Goal: Task Accomplishment & Management: Manage account settings

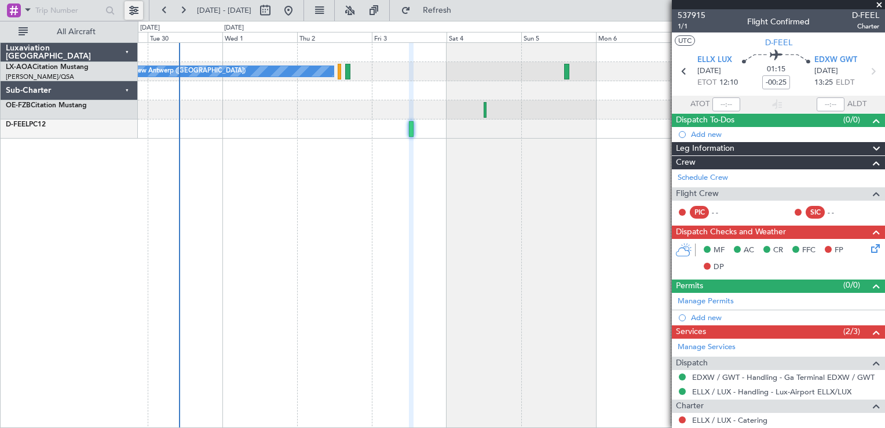
click at [129, 10] on button at bounding box center [134, 10] width 19 height 19
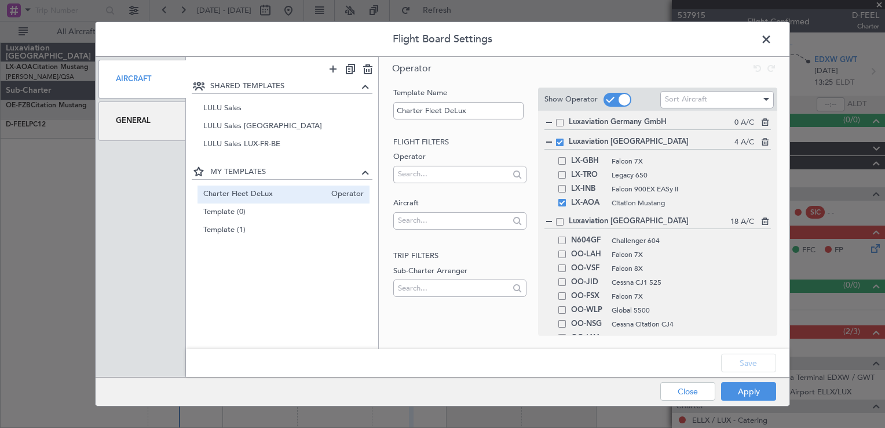
click at [772, 36] on span at bounding box center [772, 42] width 0 height 23
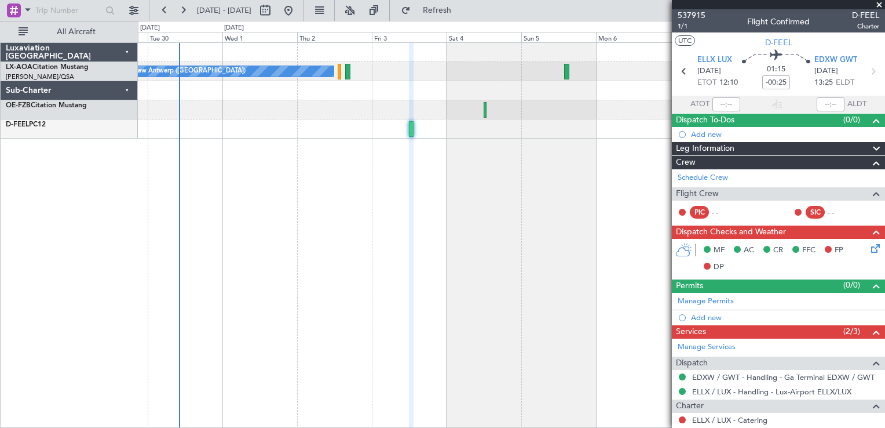
click at [879, 5] on span at bounding box center [880, 5] width 12 height 10
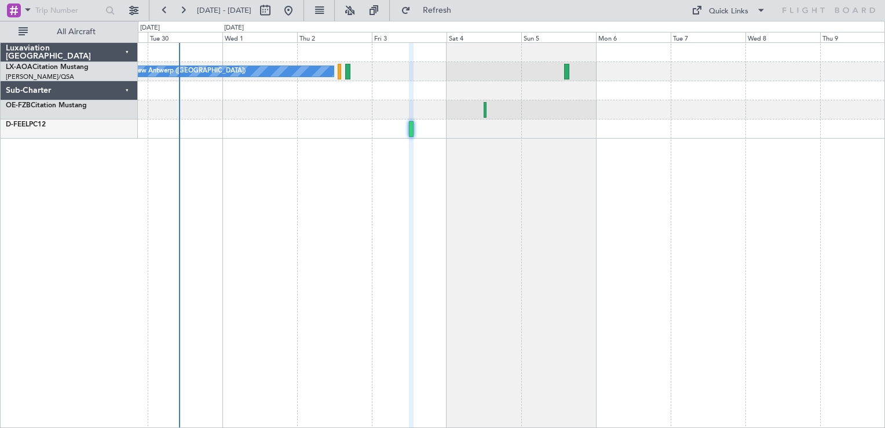
type input "0"
click at [425, 339] on div "No Crew Antwerp ([GEOGRAPHIC_DATA]) No Crew [GEOGRAPHIC_DATA] ([GEOGRAPHIC_DATA…" at bounding box center [511, 234] width 747 height 385
click at [137, 12] on button at bounding box center [134, 10] width 19 height 19
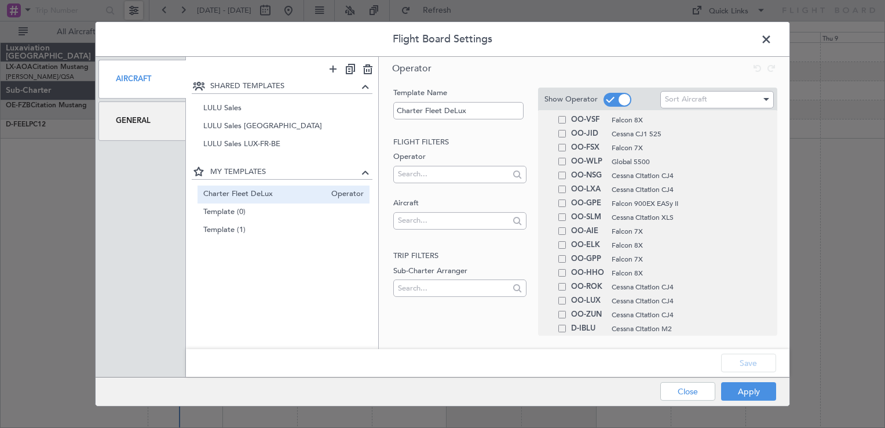
scroll to position [250, 0]
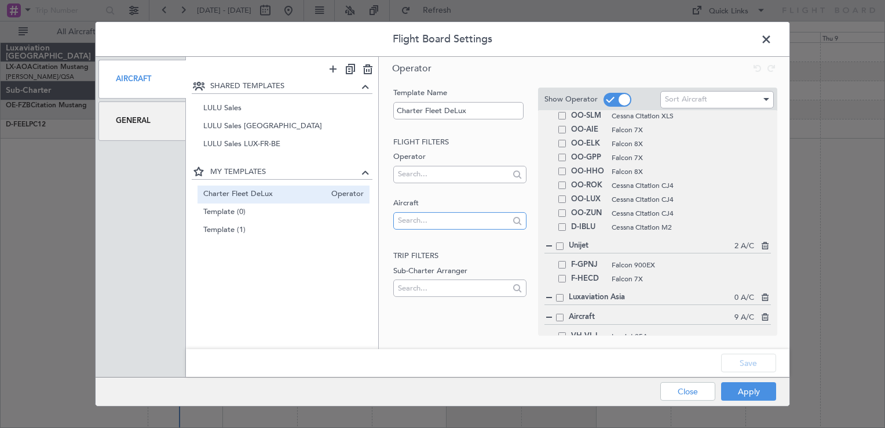
click at [470, 221] on input "text" at bounding box center [453, 219] width 111 height 17
type input "g-nvr"
click at [487, 261] on h2 "Trip filters" at bounding box center [459, 256] width 133 height 12
click at [435, 174] on input "text" at bounding box center [453, 173] width 111 height 17
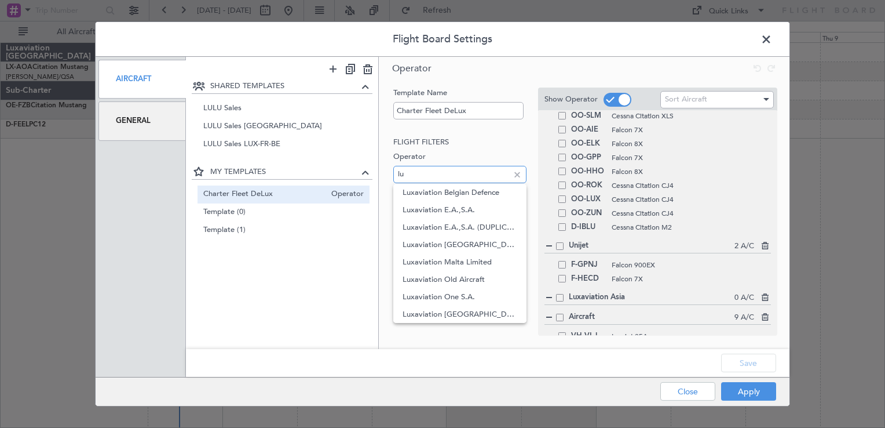
type input "l"
click at [358, 233] on span "Operator" at bounding box center [345, 230] width 38 height 12
type input "Template (1)"
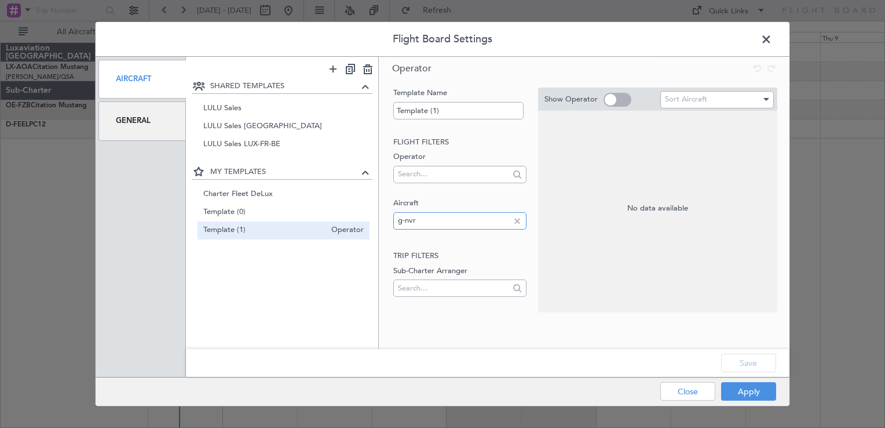
click at [417, 225] on input "g-nvr" at bounding box center [453, 219] width 111 height 17
type input "g"
click at [412, 176] on input "text" at bounding box center [453, 173] width 111 height 17
type input "l"
type input "[GEOGRAPHIC_DATA] e"
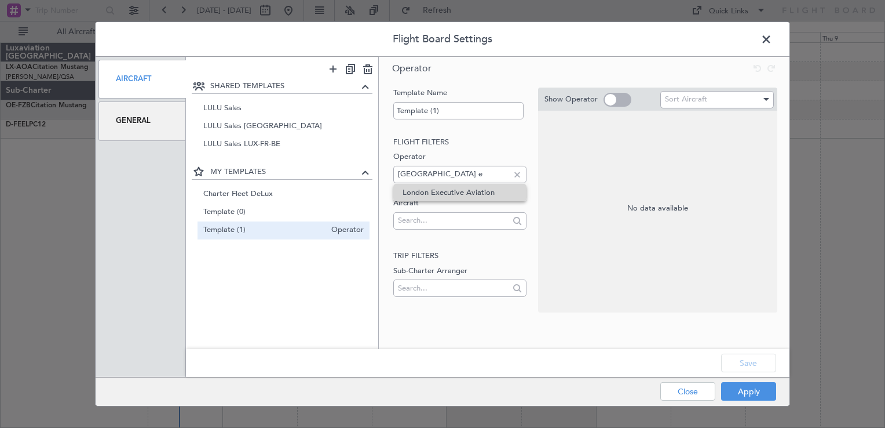
click at [424, 187] on span "London Executive Aviation" at bounding box center [460, 192] width 114 height 17
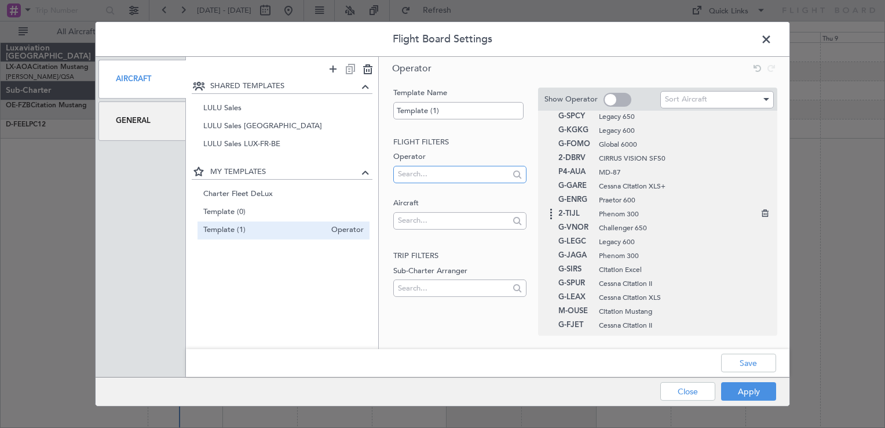
scroll to position [0, 0]
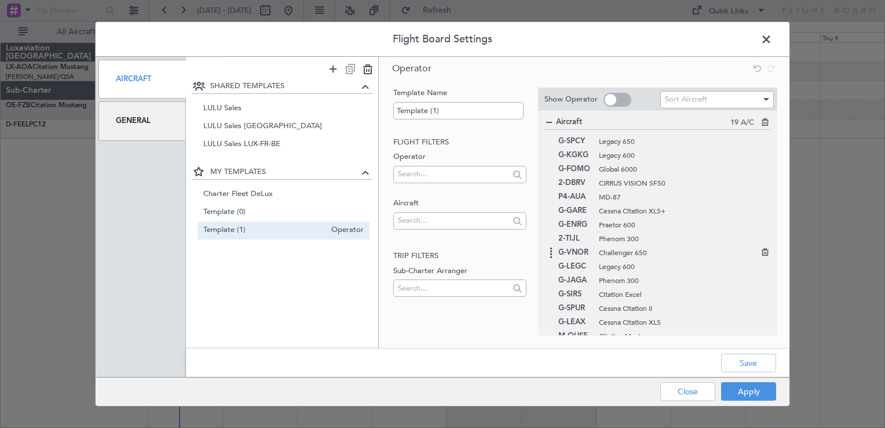
click at [566, 253] on span "G-VNOR" at bounding box center [576, 253] width 35 height 14
click at [757, 357] on button "Save" at bounding box center [748, 362] width 55 height 19
click at [748, 385] on button "Apply" at bounding box center [748, 391] width 55 height 19
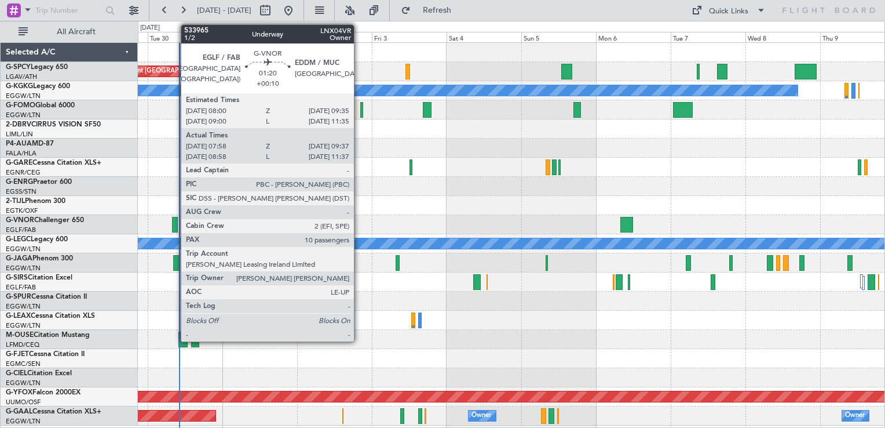
click at [175, 221] on div at bounding box center [174, 225] width 5 height 16
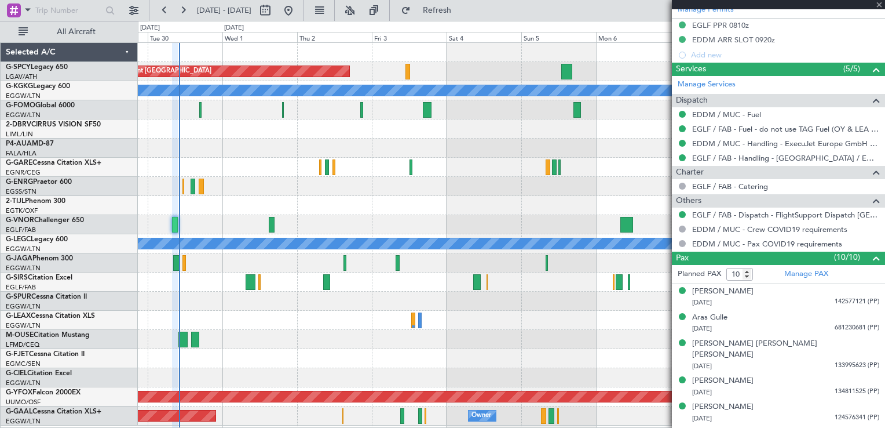
scroll to position [470, 0]
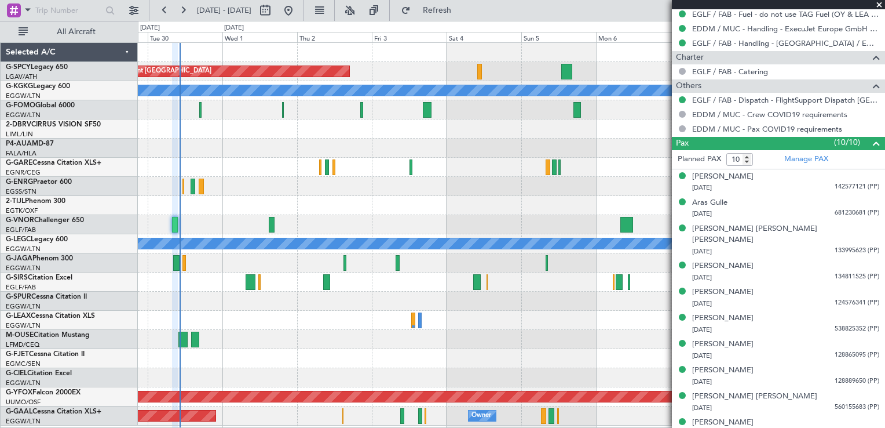
click at [129, 1] on div at bounding box center [74, 10] width 149 height 21
click at [132, 10] on button at bounding box center [134, 10] width 19 height 19
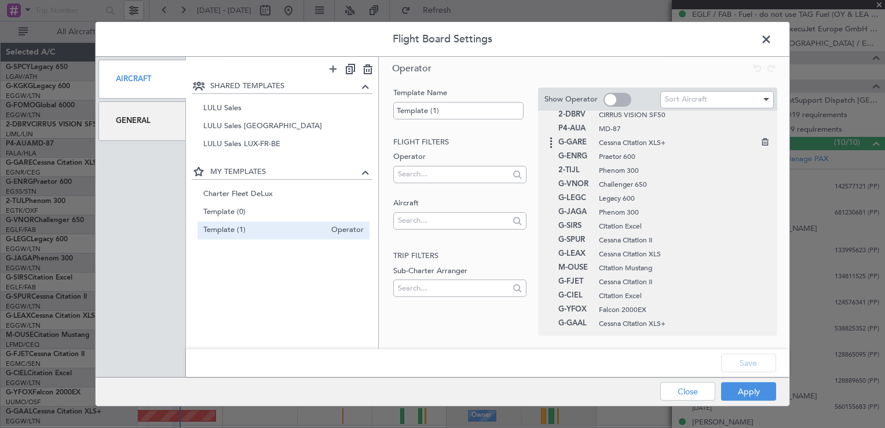
scroll to position [0, 0]
click at [760, 124] on icon at bounding box center [764, 120] width 8 height 8
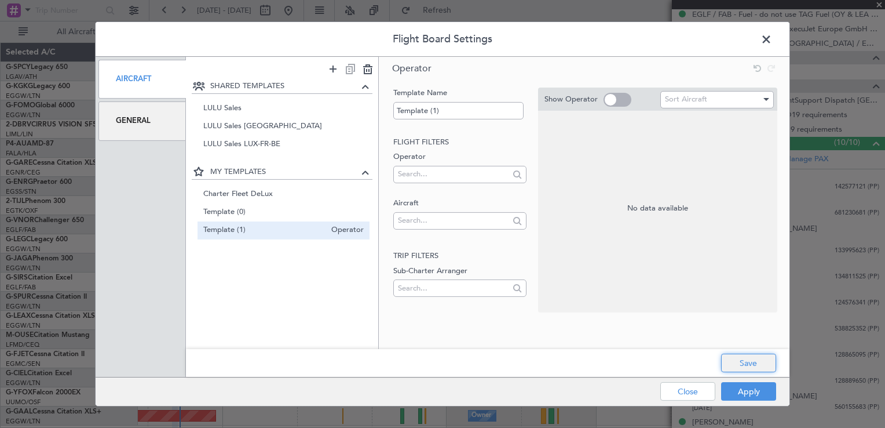
click at [738, 361] on button "Save" at bounding box center [748, 362] width 55 height 19
click at [747, 394] on button "Apply" at bounding box center [748, 391] width 55 height 19
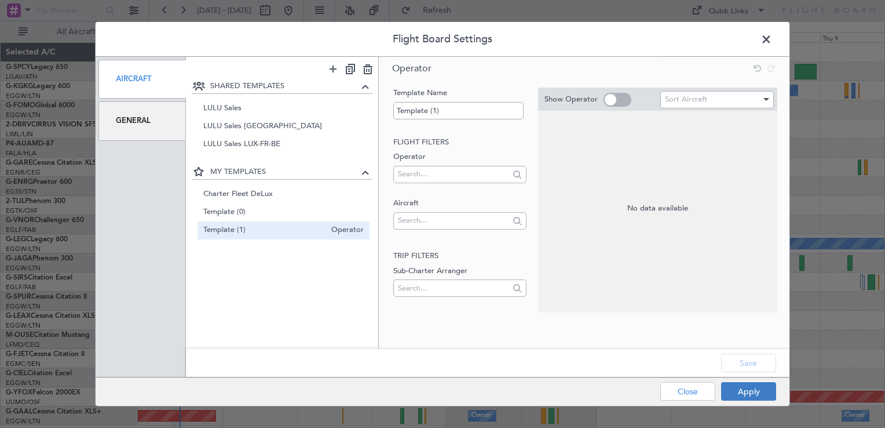
type input "0"
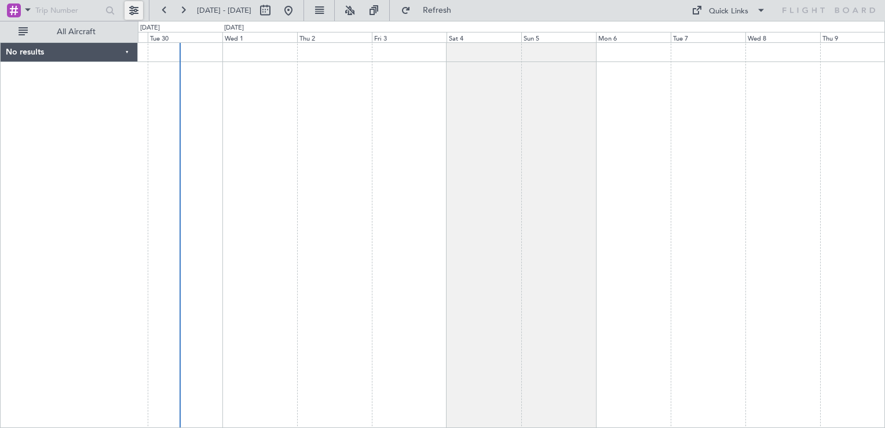
click at [130, 10] on button at bounding box center [134, 10] width 19 height 19
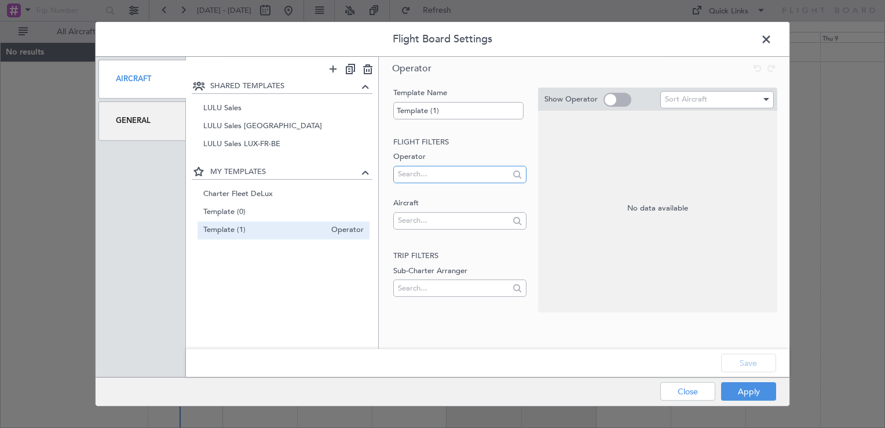
click at [415, 179] on input "text" at bounding box center [453, 173] width 111 height 17
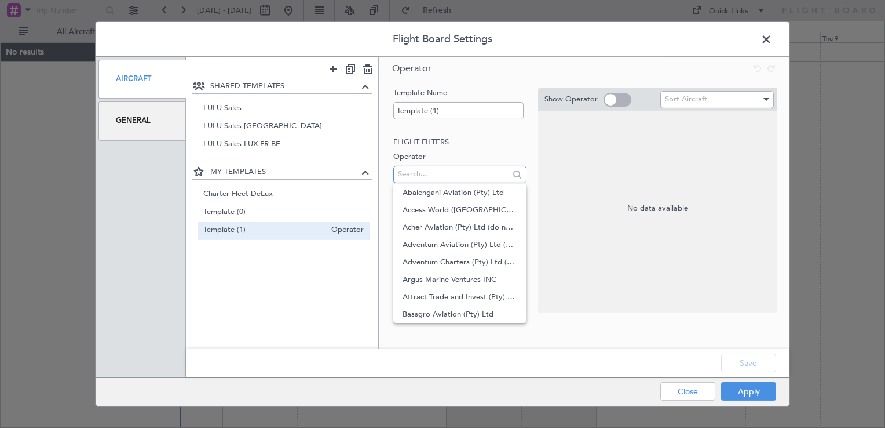
click at [436, 166] on input "text" at bounding box center [453, 173] width 111 height 17
click at [477, 160] on label "Operator" at bounding box center [459, 157] width 133 height 12
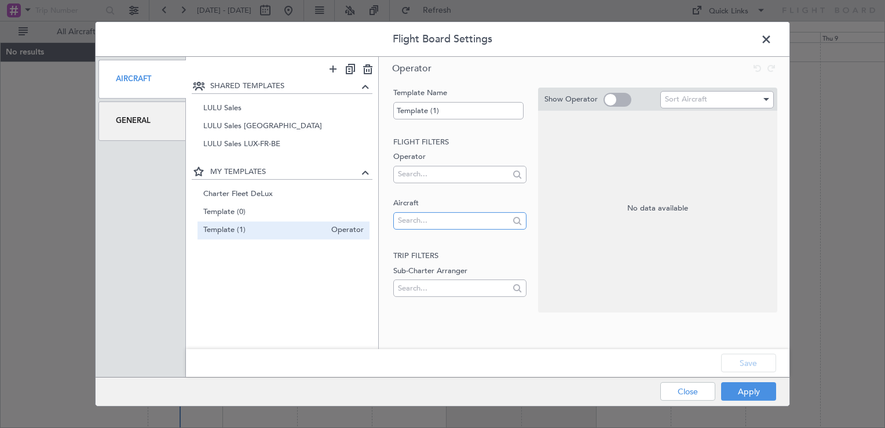
click at [436, 211] on input "text" at bounding box center [453, 219] width 111 height 17
click at [429, 228] on input "lx-aoa" at bounding box center [453, 219] width 111 height 17
type input "lx-aoa"
click at [423, 240] on span "LX-AOA" at bounding box center [460, 238] width 114 height 17
click at [461, 283] on input "text" at bounding box center [453, 287] width 111 height 17
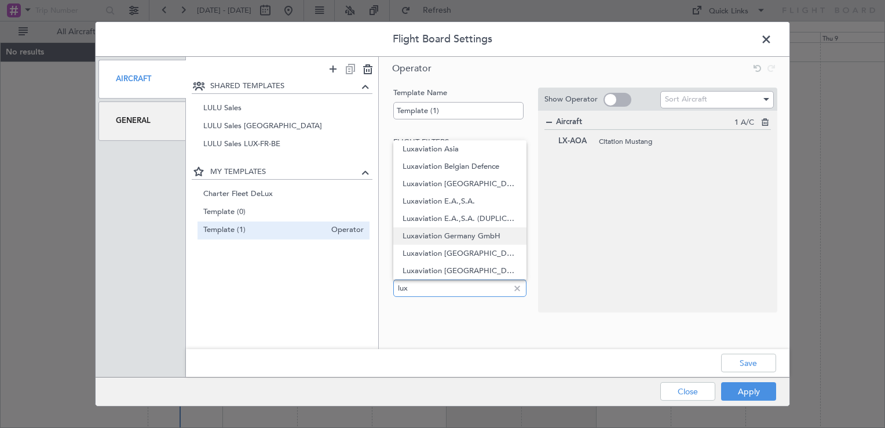
type input "lux"
click at [451, 240] on span "Luxaviation Germany GmbH" at bounding box center [460, 235] width 114 height 17
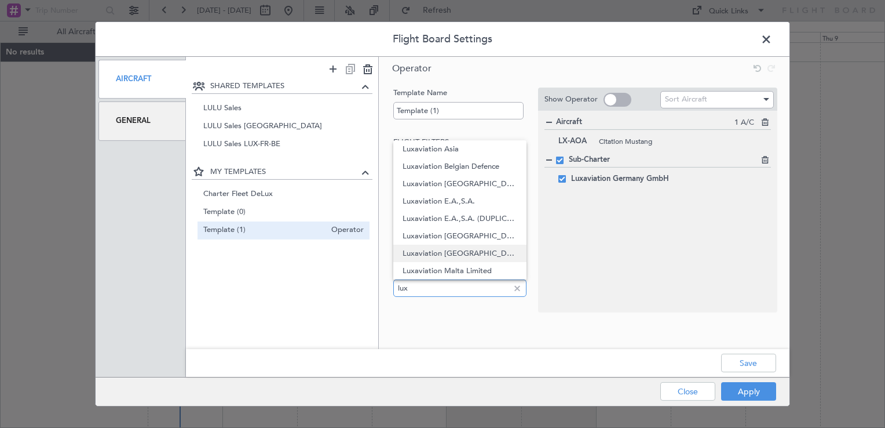
type input "lux"
click at [454, 250] on span "Luxaviation [GEOGRAPHIC_DATA]" at bounding box center [460, 252] width 114 height 17
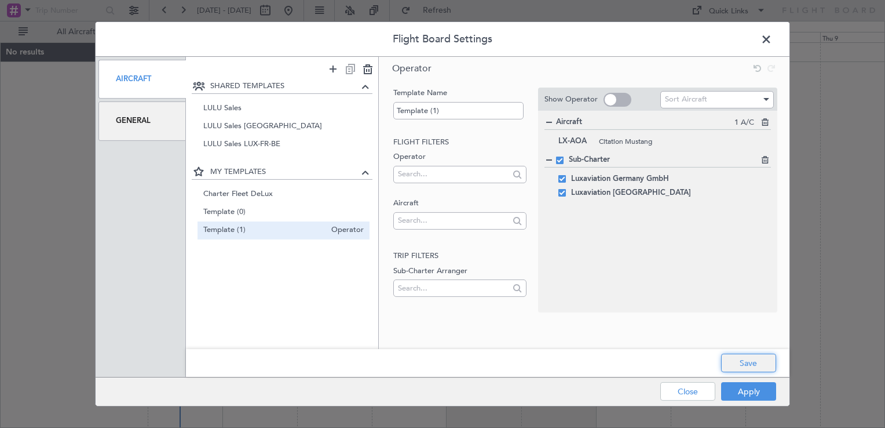
click at [752, 364] on button "Save" at bounding box center [748, 362] width 55 height 19
click at [753, 386] on button "Apply" at bounding box center [748, 391] width 55 height 19
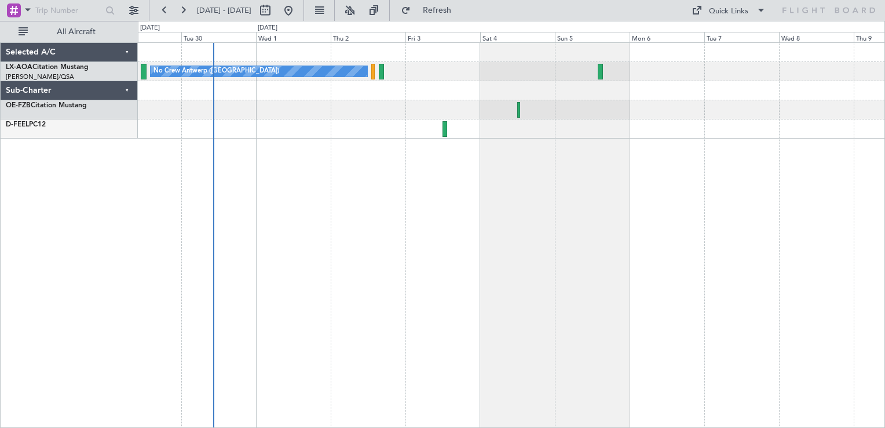
click at [382, 181] on div "No Crew Antwerp ([GEOGRAPHIC_DATA]) No Crew [GEOGRAPHIC_DATA] ([GEOGRAPHIC_DATA…" at bounding box center [511, 234] width 747 height 385
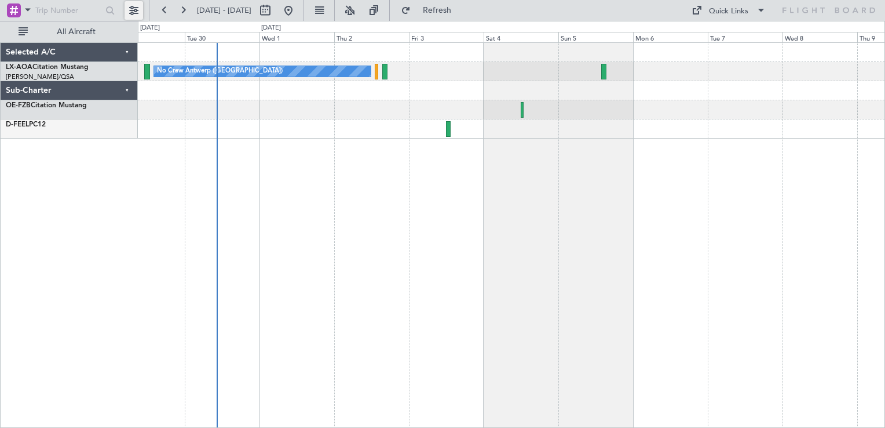
click at [134, 10] on button at bounding box center [134, 10] width 19 height 19
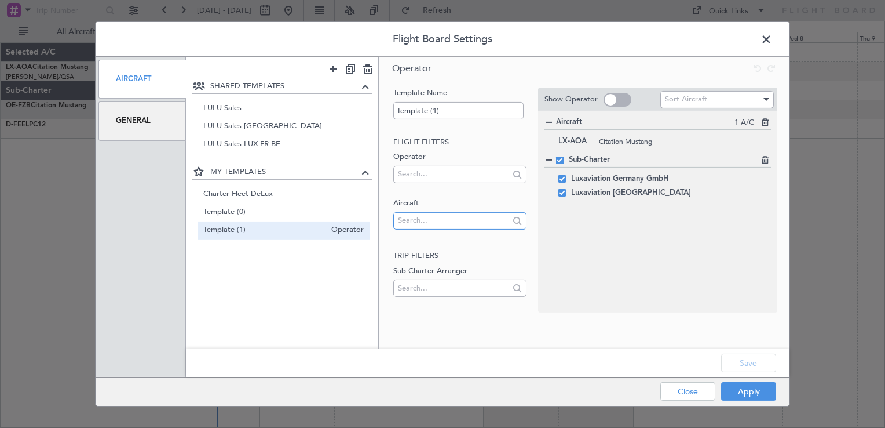
click at [441, 221] on input "text" at bounding box center [453, 219] width 111 height 17
type input "t7-[PERSON_NAME]"
click at [433, 231] on span "T7-RIC" at bounding box center [460, 238] width 114 height 17
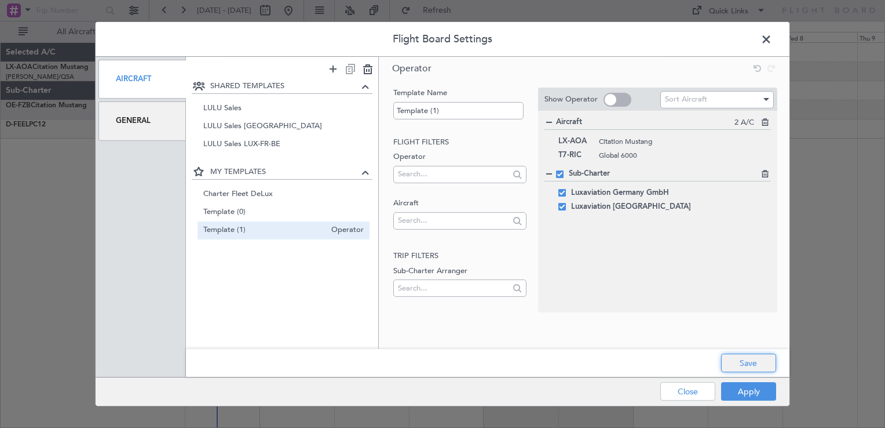
click at [742, 363] on button "Save" at bounding box center [748, 362] width 55 height 19
click at [744, 392] on button "Apply" at bounding box center [748, 391] width 55 height 19
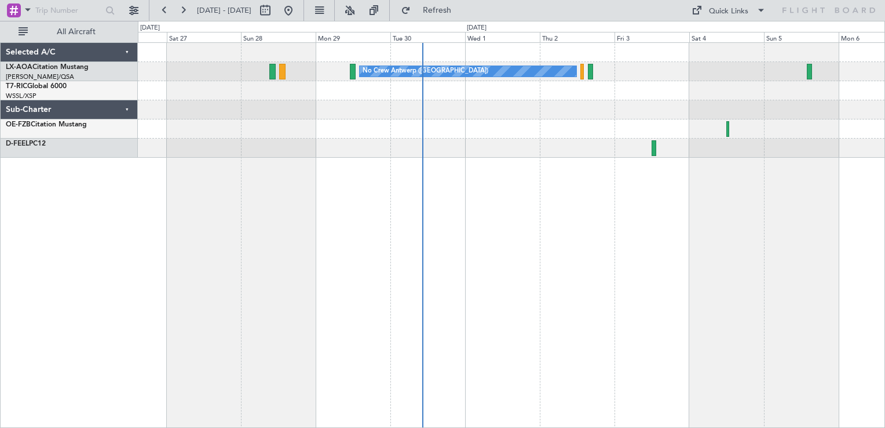
click at [448, 176] on div "No Crew Antwerp ([GEOGRAPHIC_DATA])" at bounding box center [511, 234] width 747 height 385
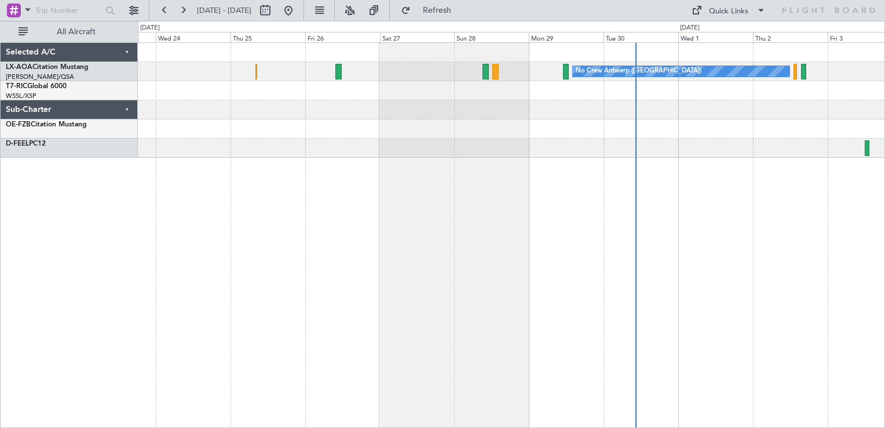
click at [553, 173] on div "No Crew Antwerp ([GEOGRAPHIC_DATA])" at bounding box center [511, 234] width 747 height 385
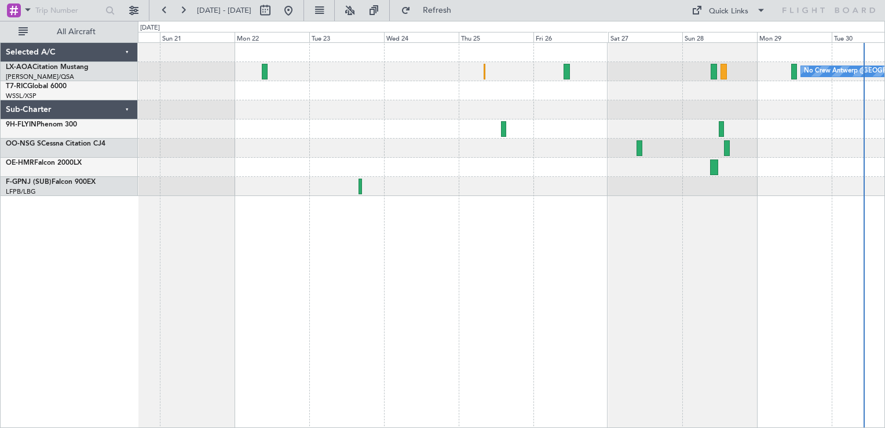
click at [715, 180] on div at bounding box center [511, 186] width 747 height 19
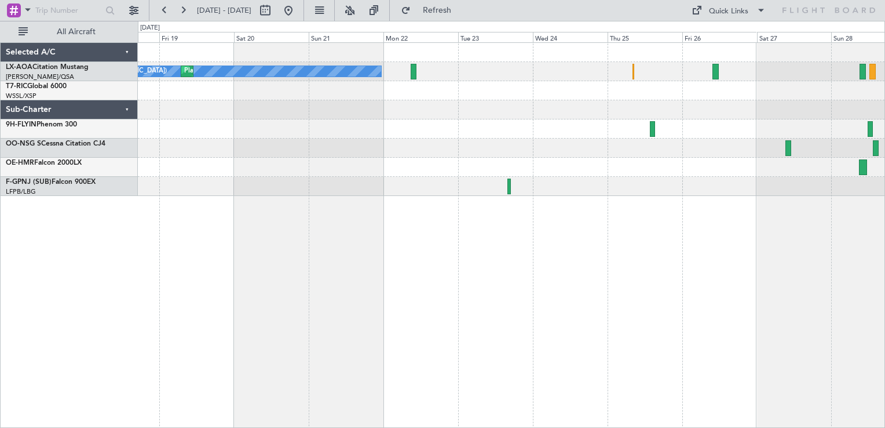
click at [585, 207] on div "No Crew Nice ([GEOGRAPHIC_DATA]) [GEOGRAPHIC_DATA] ([GEOGRAPHIC_DATA]) No Crew …" at bounding box center [511, 234] width 747 height 385
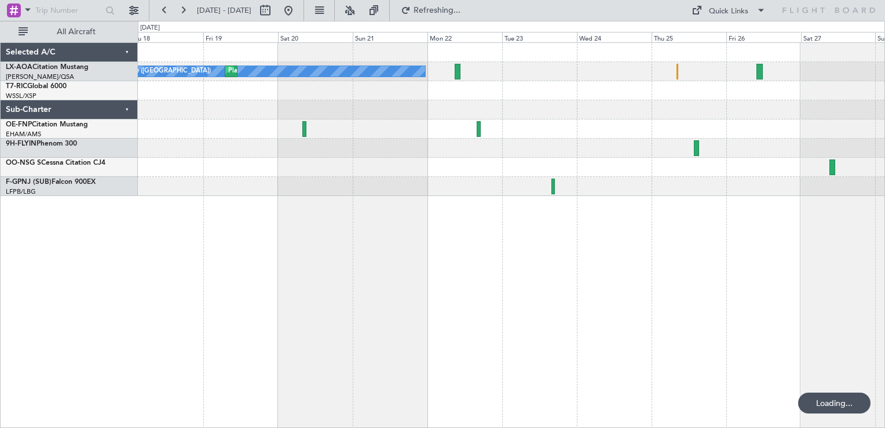
click at [565, 207] on div "No Crew Nice ([GEOGRAPHIC_DATA]) [GEOGRAPHIC_DATA] ([GEOGRAPHIC_DATA]) No Crew …" at bounding box center [511, 234] width 747 height 385
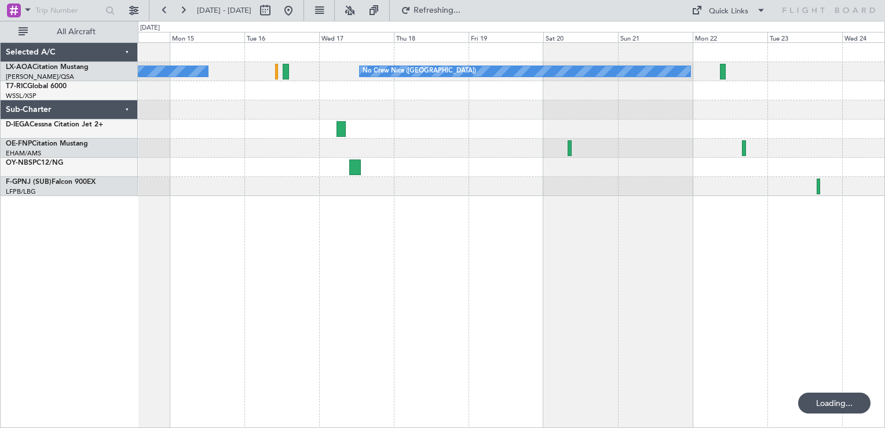
click at [582, 206] on div "Planned Maint Nice ([GEOGRAPHIC_DATA]) No [GEOGRAPHIC_DATA] ([GEOGRAPHIC_DATA])…" at bounding box center [511, 234] width 747 height 385
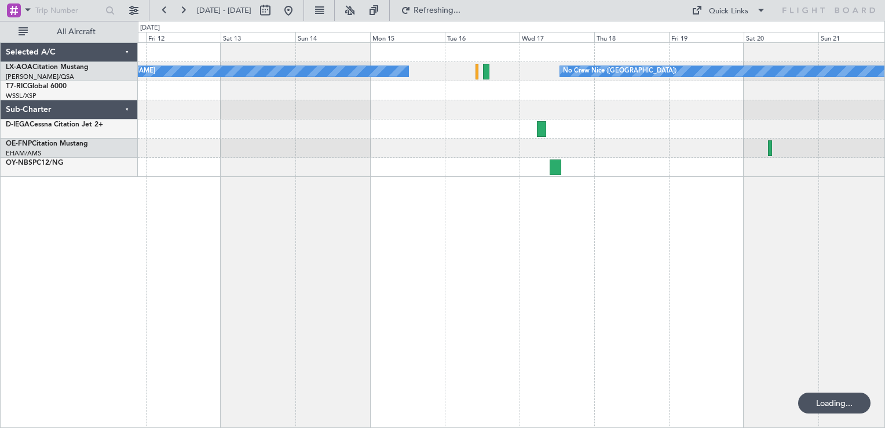
click at [677, 206] on div "Planned Maint Nice ([GEOGRAPHIC_DATA]) No [GEOGRAPHIC_DATA] ([GEOGRAPHIC_DATA])…" at bounding box center [511, 234] width 747 height 385
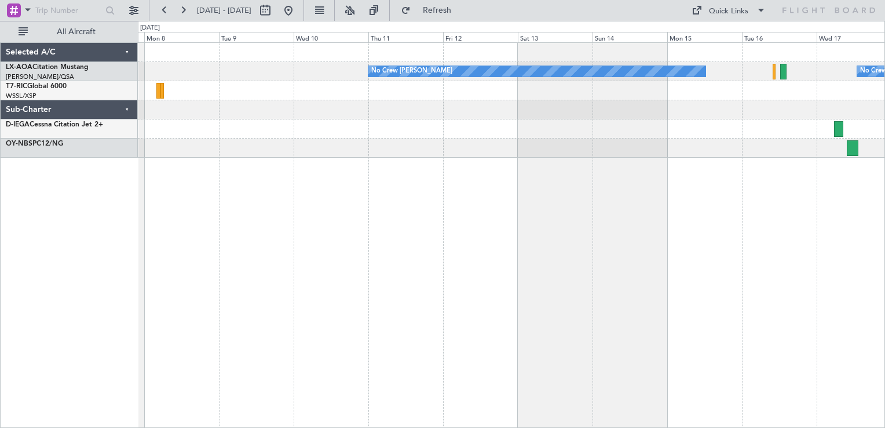
click at [389, 211] on div "No Crew Nice ([GEOGRAPHIC_DATA]) No Crew [PERSON_NAME] [GEOGRAPHIC_DATA] ([GEOG…" at bounding box center [511, 234] width 747 height 385
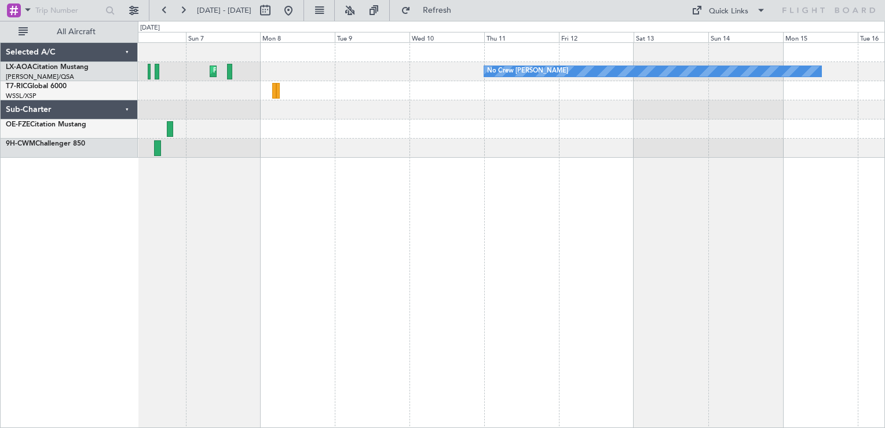
click at [481, 109] on div "No Crew [PERSON_NAME] Planned Maint [GEOGRAPHIC_DATA] ([GEOGRAPHIC_DATA]) No [G…" at bounding box center [511, 100] width 747 height 115
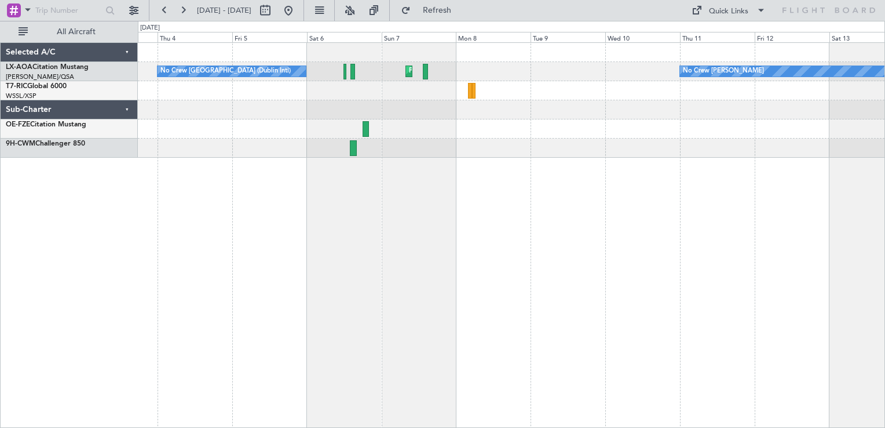
click at [433, 140] on div "No Crew [PERSON_NAME] Planned Maint [GEOGRAPHIC_DATA] ([GEOGRAPHIC_DATA]) No Cr…" at bounding box center [511, 234] width 747 height 385
